Goal: Task Accomplishment & Management: Use online tool/utility

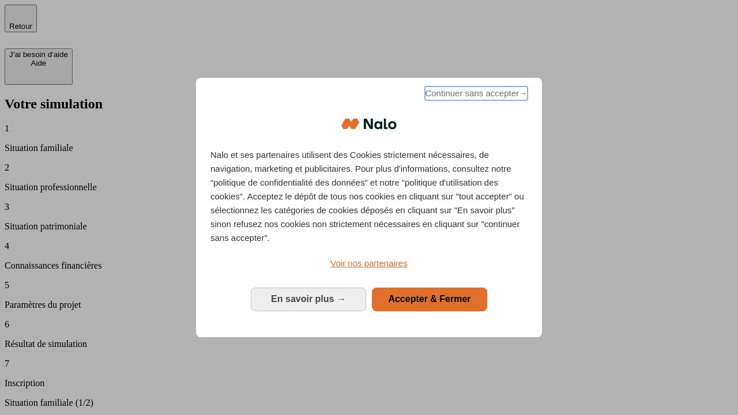
click at [475, 95] on span "Continuer sans accepter →" at bounding box center [476, 94] width 103 height 14
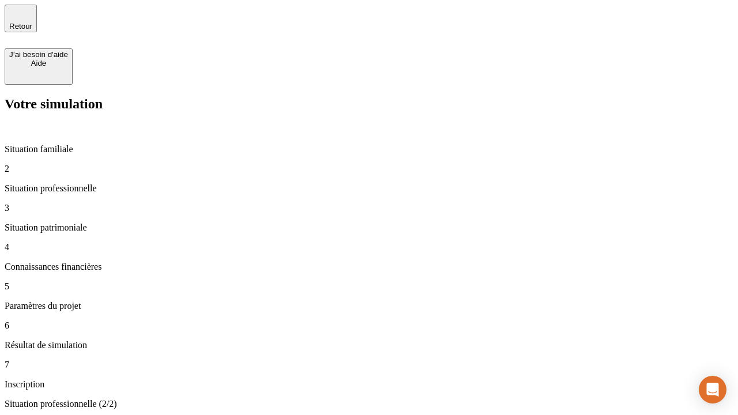
type input "30 000"
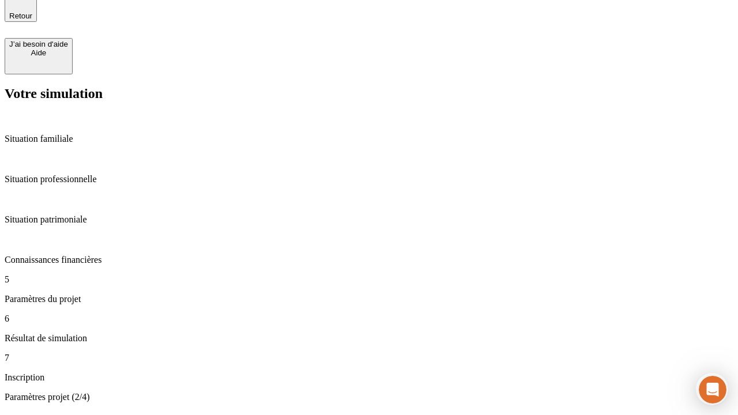
scroll to position [12, 0]
type input "25"
type input "64"
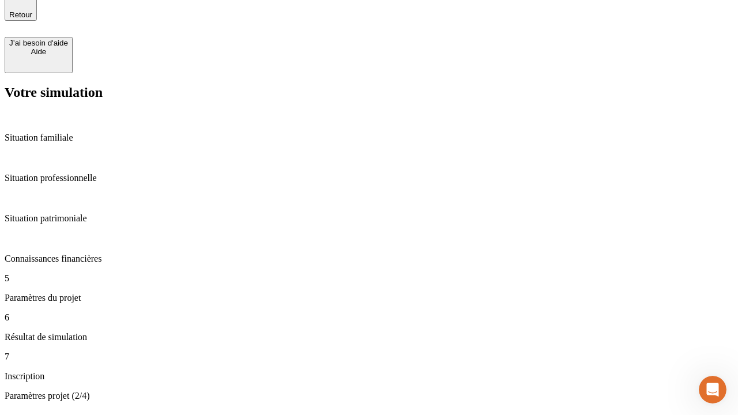
type input "1 000"
type input "640"
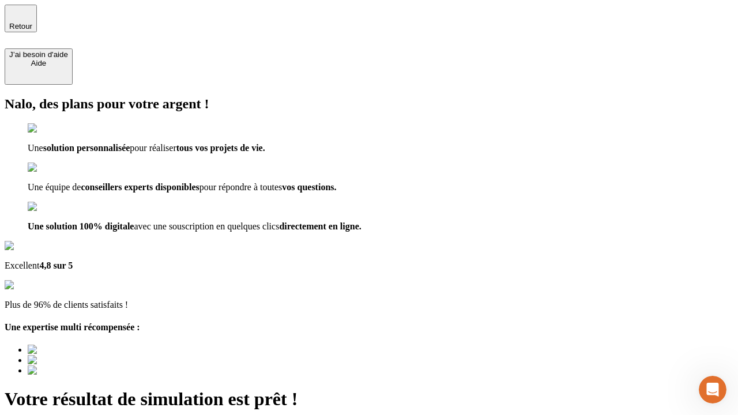
type input "[EMAIL_ADDRESS][PERSON_NAME][DOMAIN_NAME]"
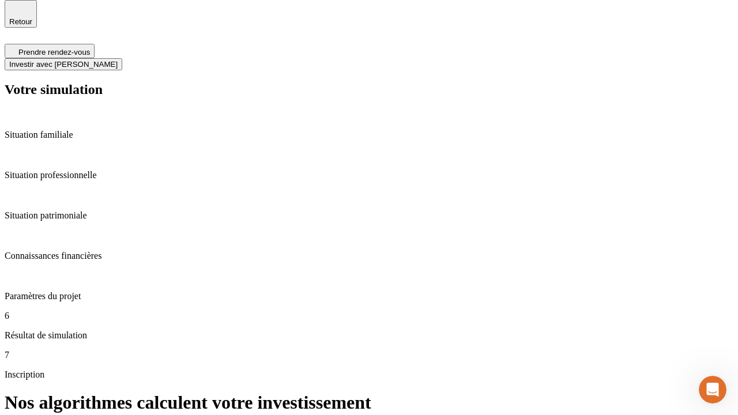
click at [118, 60] on span "Investir avec [PERSON_NAME]" at bounding box center [63, 64] width 108 height 9
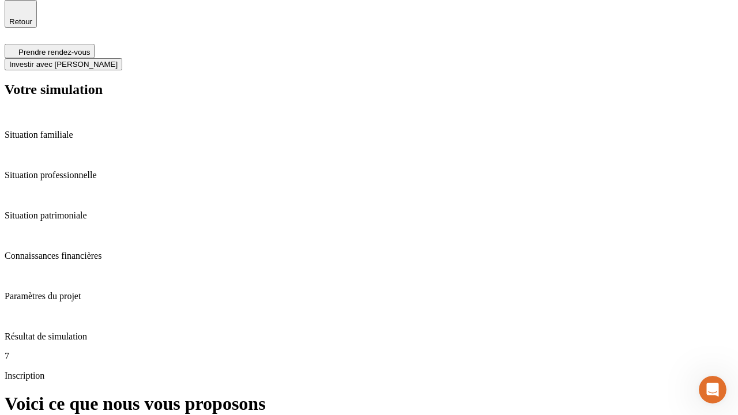
scroll to position [3, 0]
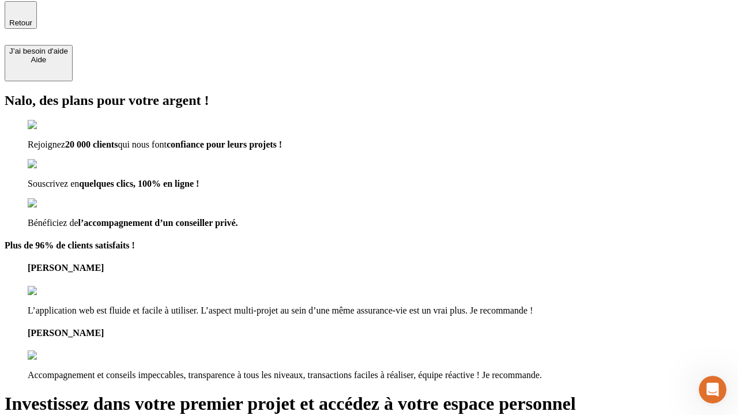
type input "abc"
